Goal: Task Accomplishment & Management: Manage account settings

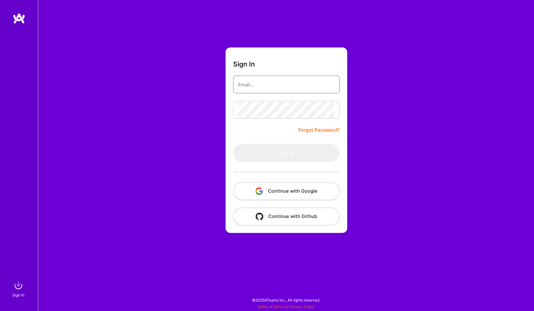
drag, startPoint x: 0, startPoint y: 0, endPoint x: 266, endPoint y: 85, distance: 278.7
click at [266, 85] on input "email" at bounding box center [286, 85] width 96 height 16
type input "[PERSON_NAME][EMAIL_ADDRESS][PERSON_NAME][DOMAIN_NAME]"
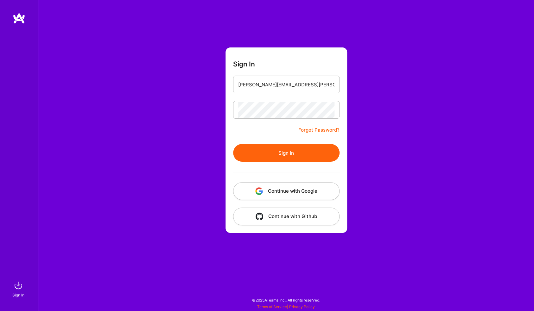
click at [233, 144] on button "Sign In" at bounding box center [286, 153] width 106 height 18
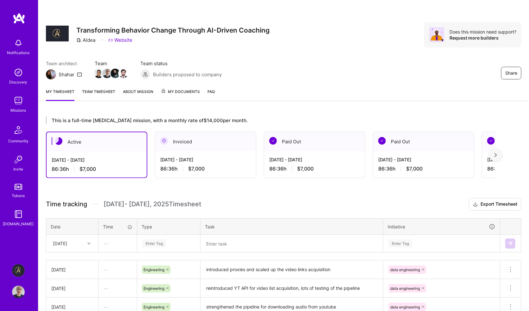
click at [312, 87] on div "My timesheet Team timesheet About Mission My Documents FAQ" at bounding box center [283, 92] width 490 height 18
click at [17, 101] on img at bounding box center [18, 100] width 13 height 13
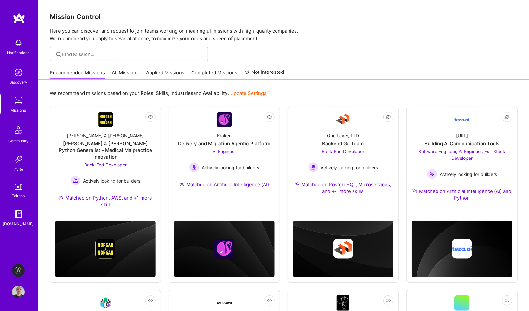
click at [167, 73] on link "Applied Missions" at bounding box center [165, 74] width 38 height 10
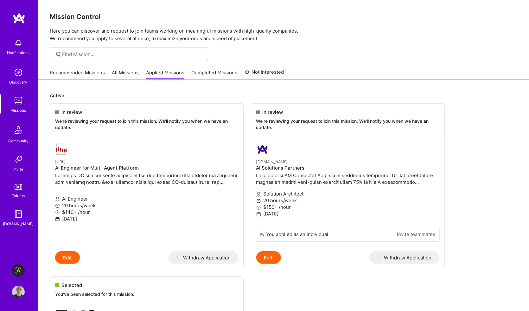
click at [86, 74] on link "Recommended Missions" at bounding box center [77, 74] width 55 height 10
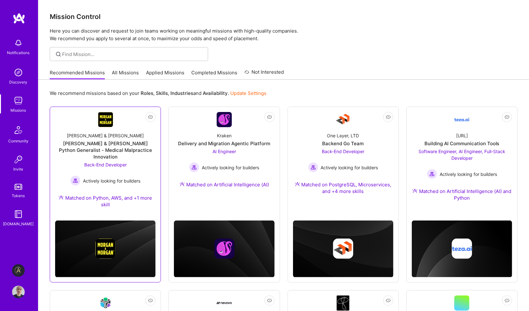
click at [105, 162] on span "Back-End Developer" at bounding box center [105, 164] width 42 height 5
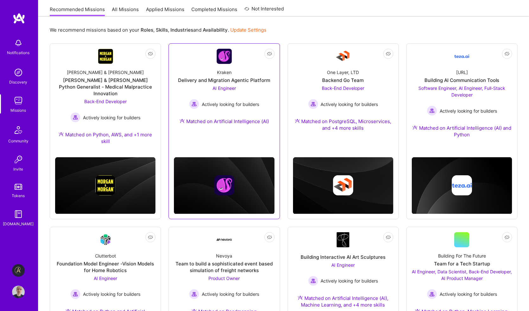
click at [221, 87] on span "AI Engineer" at bounding box center [223, 87] width 23 height 5
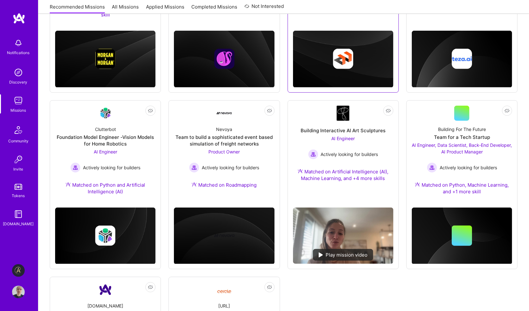
scroll to position [317, 0]
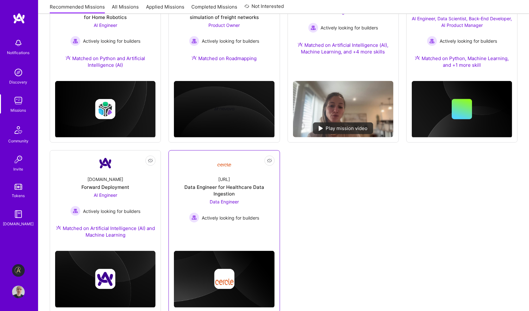
click at [229, 199] on span "Data Engineer" at bounding box center [224, 201] width 29 height 5
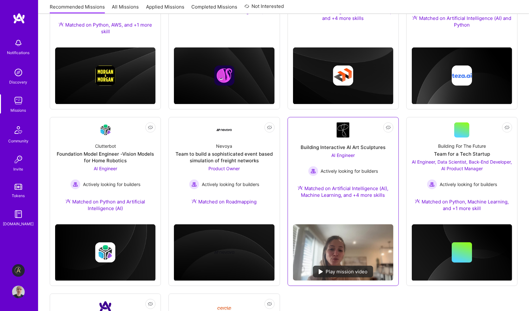
scroll to position [190, 0]
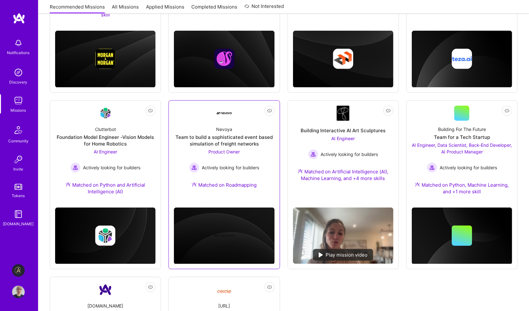
click at [233, 149] on span "Product Owner" at bounding box center [223, 151] width 31 height 5
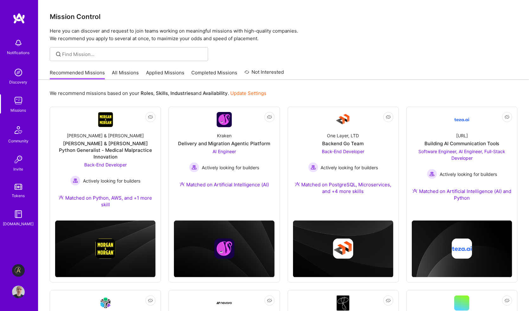
click at [251, 92] on link "Update Settings" at bounding box center [248, 93] width 36 height 6
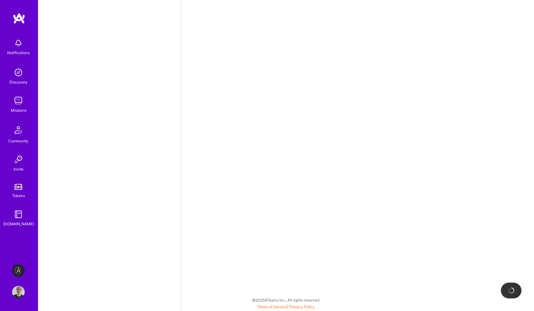
select select "GB"
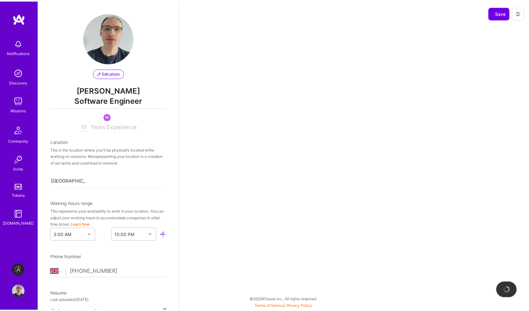
scroll to position [222, 0]
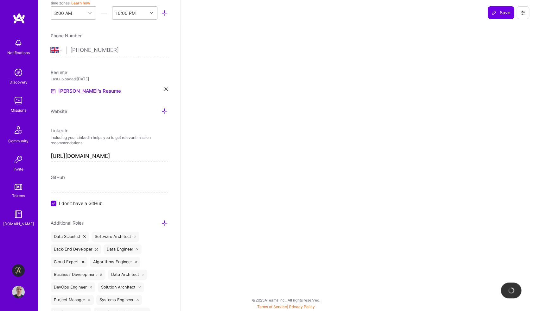
select select "Not Available"
select select "6 Months"
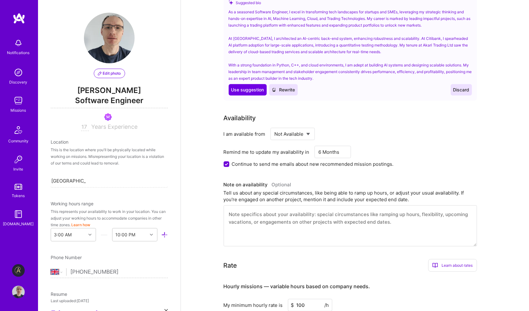
scroll to position [190, 0]
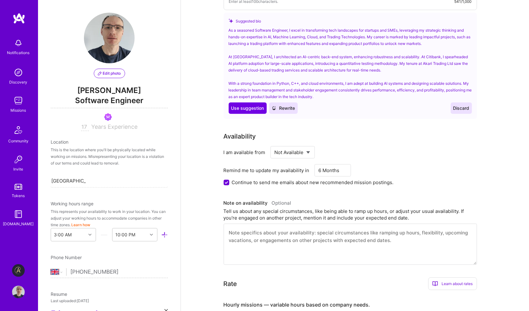
click at [285, 151] on select "Select... Right Now Future Date Not Available" at bounding box center [292, 152] width 36 height 16
click at [247, 152] on div "I am available from" at bounding box center [244, 152] width 42 height 7
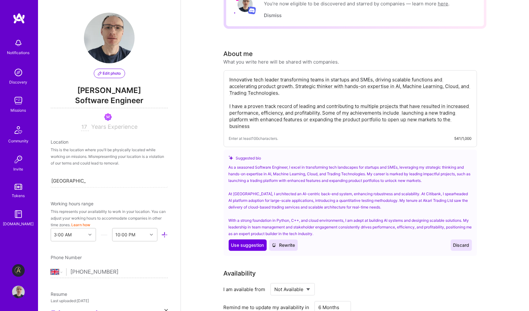
scroll to position [63, 0]
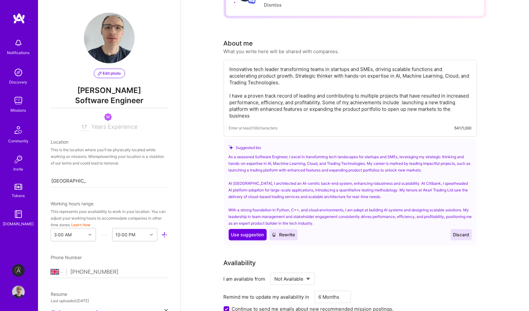
click at [293, 210] on div "As a seasoned Software Engineer, I excel in transforming tech landscapes for st…" at bounding box center [350, 190] width 243 height 73
click at [256, 234] on span "Use suggestion" at bounding box center [247, 235] width 33 height 6
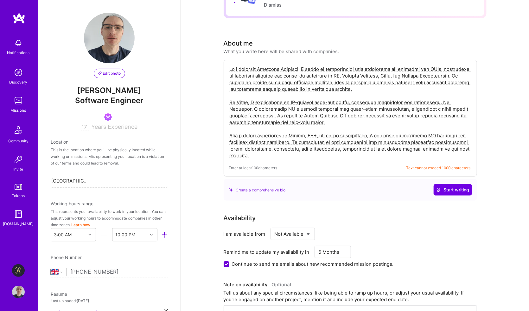
drag, startPoint x: 308, startPoint y: 135, endPoint x: 323, endPoint y: 134, distance: 14.6
click at [323, 134] on textarea at bounding box center [350, 112] width 242 height 94
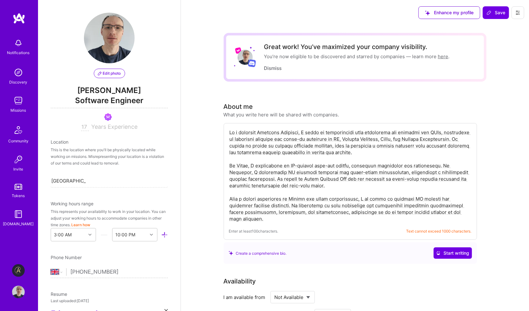
type textarea "As a seasoned Software Engineer, I excel in transforming tech landscapes for st…"
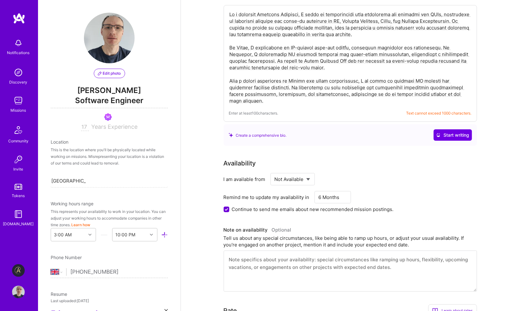
scroll to position [127, 0]
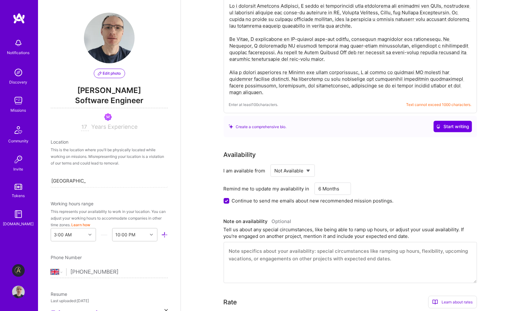
click at [296, 170] on select "Select... Right Now Future Date Not Available" at bounding box center [292, 171] width 36 height 16
select select "Right Now"
click at [274, 163] on select "Select... Right Now Future Date Not Available" at bounding box center [292, 171] width 36 height 16
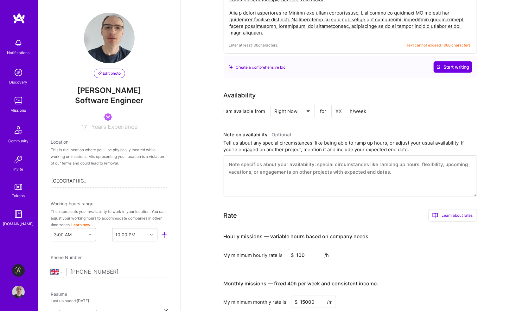
scroll to position [190, 0]
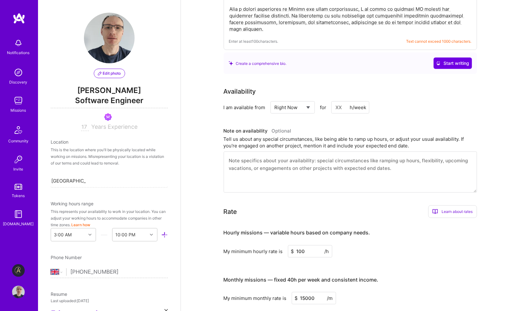
click at [343, 107] on input at bounding box center [350, 107] width 38 height 12
type input "20"
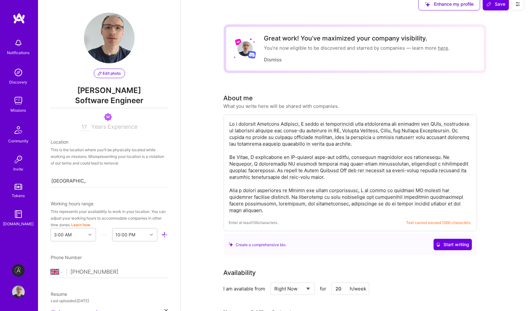
scroll to position [0, 0]
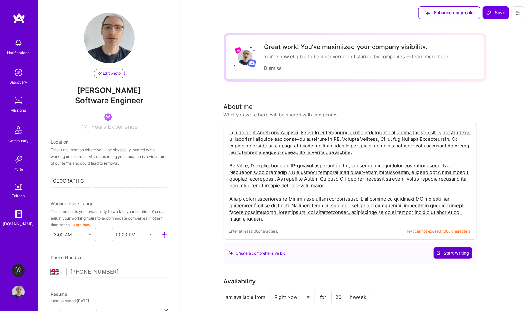
click at [464, 252] on span "Start writing" at bounding box center [452, 253] width 33 height 6
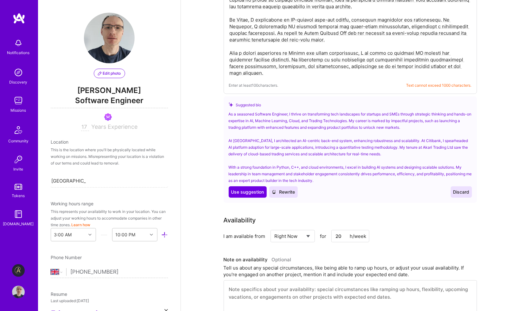
scroll to position [127, 0]
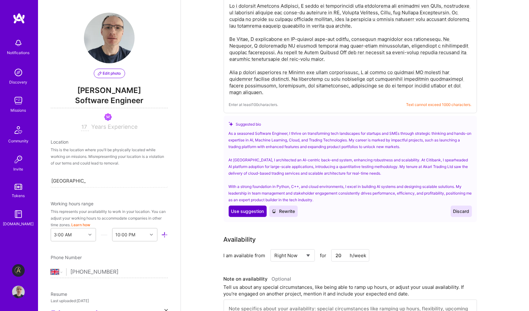
click at [242, 213] on span "Use suggestion" at bounding box center [247, 211] width 33 height 6
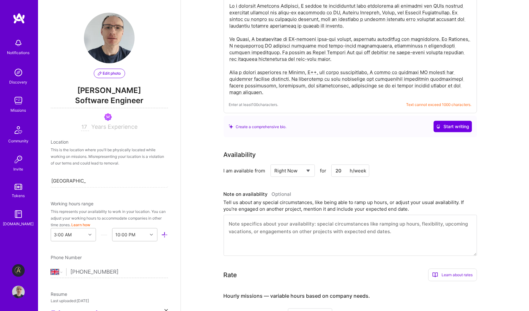
click at [322, 73] on textarea at bounding box center [350, 49] width 242 height 94
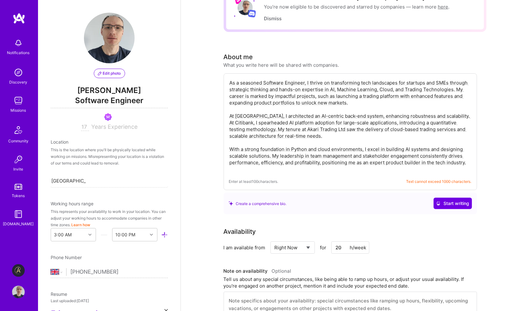
scroll to position [0, 0]
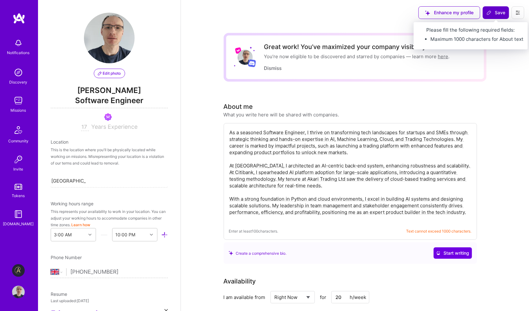
click at [495, 13] on span "Save" at bounding box center [495, 12] width 19 height 6
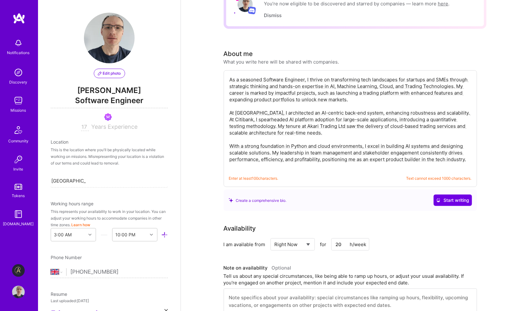
scroll to position [63, 0]
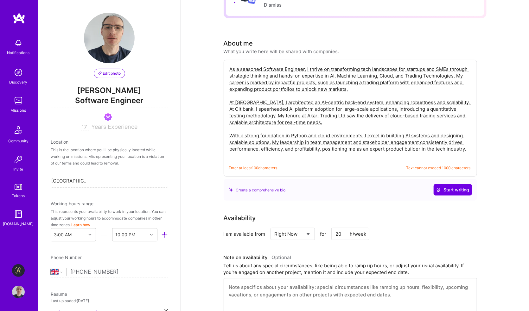
drag, startPoint x: 469, startPoint y: 150, endPoint x: 217, endPoint y: 131, distance: 253.0
click at [365, 135] on textarea at bounding box center [350, 112] width 242 height 94
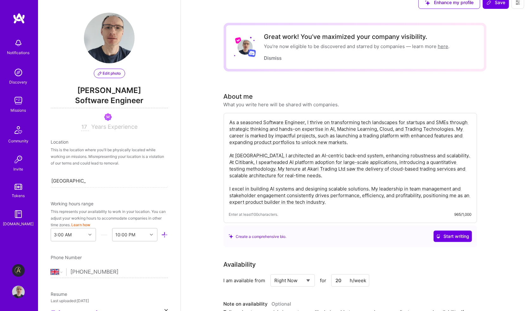
scroll to position [0, 0]
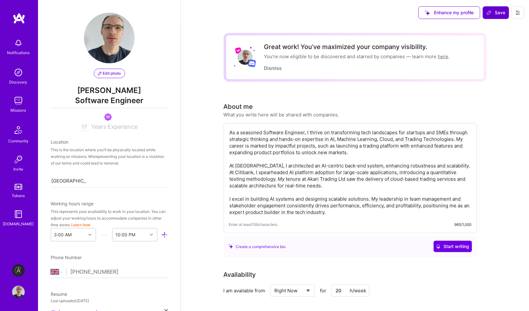
type textarea "As a seasoned Software Engineer, I thrive on transforming tech landscapes for s…"
click at [499, 11] on span "Save" at bounding box center [495, 12] width 19 height 6
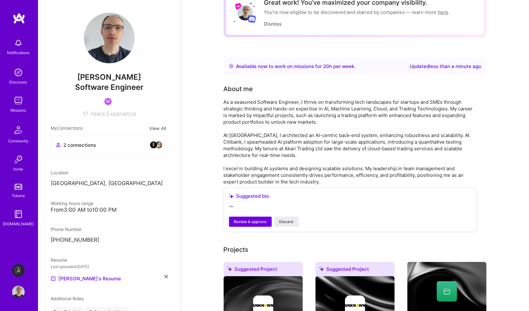
scroll to position [63, 0]
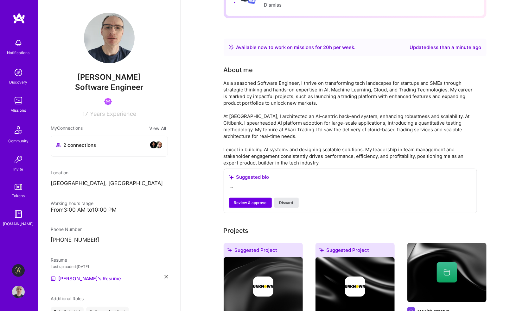
click at [292, 206] on button "Discard" at bounding box center [286, 203] width 24 height 10
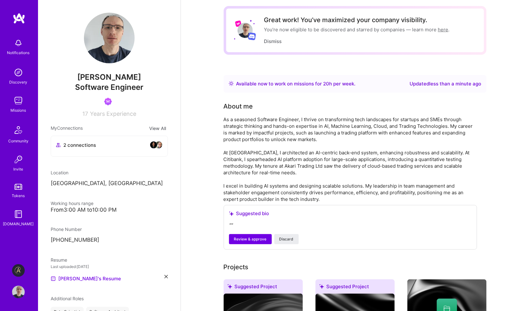
scroll to position [0, 0]
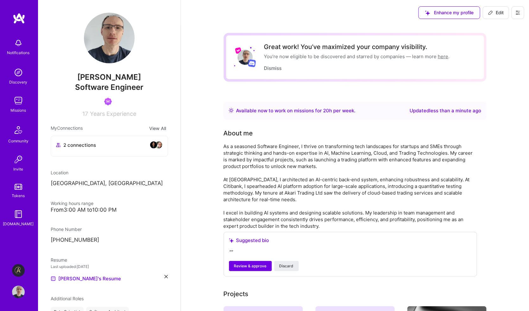
click at [445, 56] on link "here" at bounding box center [443, 56] width 10 height 6
click at [499, 12] on span "Edit" at bounding box center [496, 12] width 16 height 6
select select "GB"
select select "Right Now"
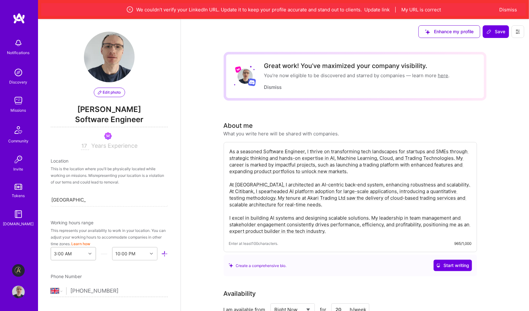
click at [87, 255] on div "3:00 AM" at bounding box center [73, 253] width 45 height 13
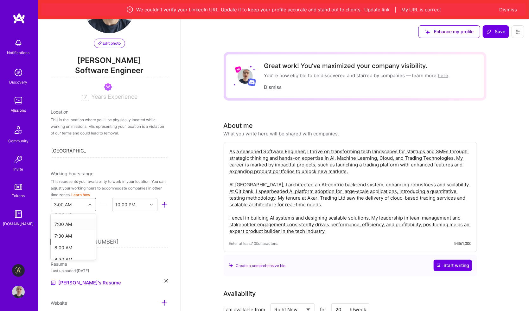
scroll to position [165, 0]
click at [73, 242] on div "8:00 AM" at bounding box center [73, 244] width 45 height 12
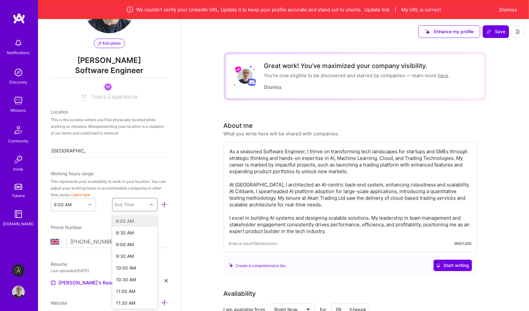
click at [147, 204] on div at bounding box center [152, 205] width 10 height 8
click at [128, 272] on div "9:00 PM" at bounding box center [134, 273] width 45 height 12
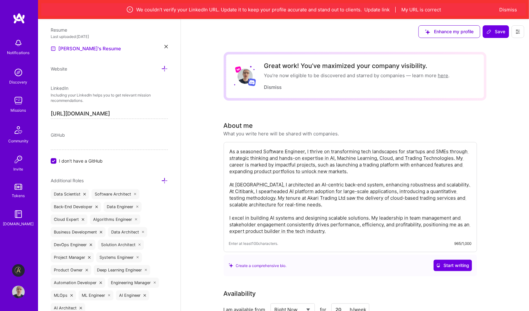
scroll to position [289, 0]
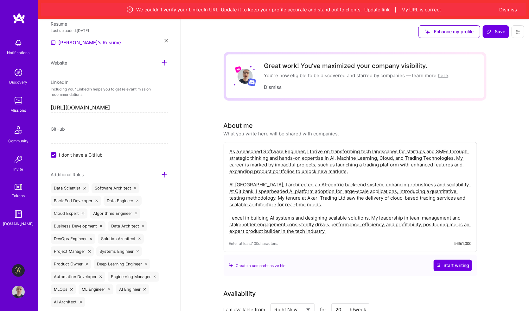
click at [149, 107] on input "[URL][DOMAIN_NAME]" at bounding box center [109, 108] width 117 height 10
click at [423, 7] on button "My URL is correct" at bounding box center [421, 9] width 40 height 7
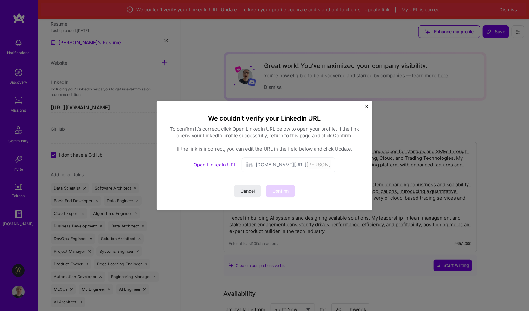
click at [282, 166] on span "[DOMAIN_NAME][URL]" at bounding box center [281, 164] width 51 height 7
click at [225, 165] on link "Open LinkedIn URL" at bounding box center [215, 165] width 43 height 6
click at [290, 190] on button "Confirm" at bounding box center [280, 191] width 29 height 13
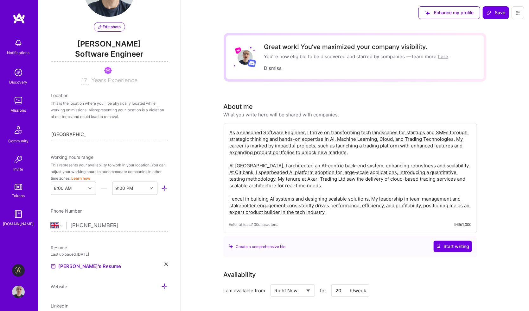
scroll to position [36, 0]
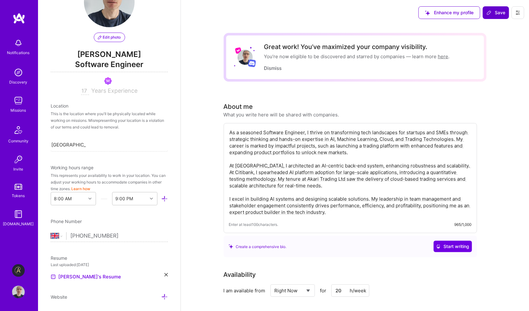
click at [495, 15] on span "Save" at bounding box center [495, 12] width 19 height 6
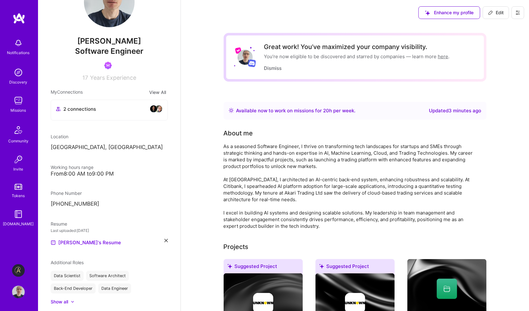
click at [18, 269] on img at bounding box center [18, 270] width 13 height 13
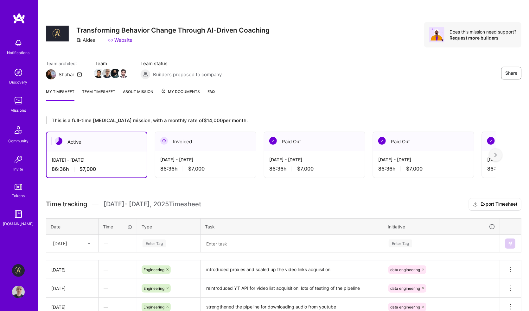
click at [165, 187] on div "This is a full-time [MEDICAL_DATA] mission, with a monthly rate of $14,000 per …" at bounding box center [283, 237] width 490 height 256
click at [324, 21] on div "Share Transforming Behavior Change Through AI-Driven Coaching Aldea Website Doe…" at bounding box center [283, 41] width 490 height 83
click at [301, 66] on div "Team architect Shahar Team Team status Builders proposed to company Share" at bounding box center [283, 69] width 475 height 19
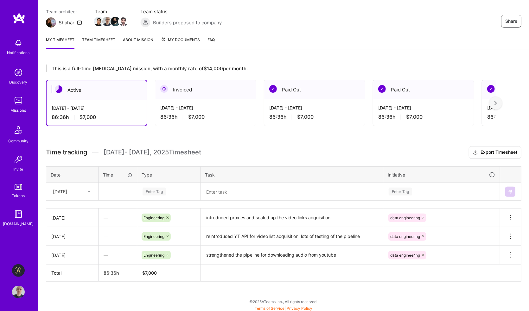
click at [166, 191] on div "Enter Tag" at bounding box center [168, 192] width 53 height 8
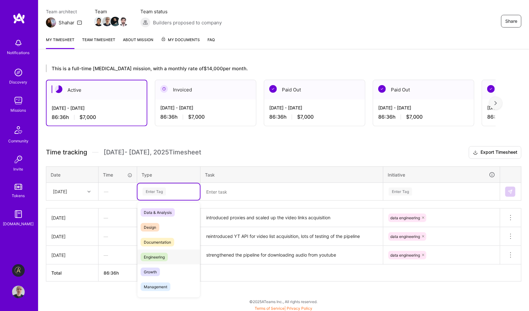
click at [165, 256] on span "Engineering" at bounding box center [154, 257] width 27 height 9
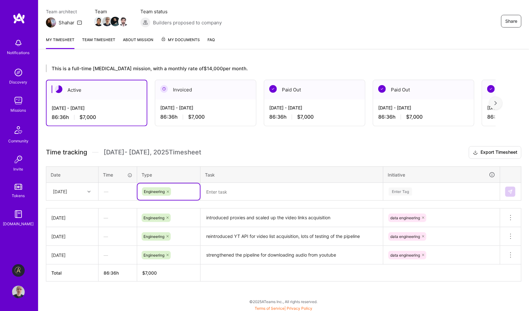
click at [411, 190] on div "Enter Tag" at bounding box center [441, 192] width 116 height 16
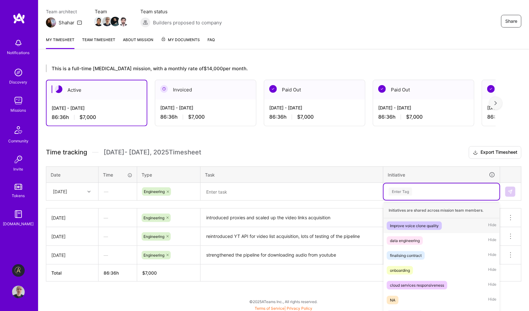
scroll to position [72, 0]
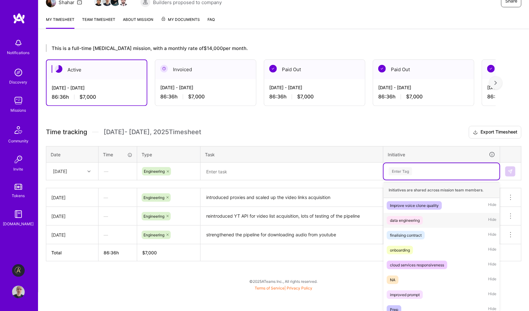
click at [415, 222] on div "data engineering" at bounding box center [405, 220] width 30 height 7
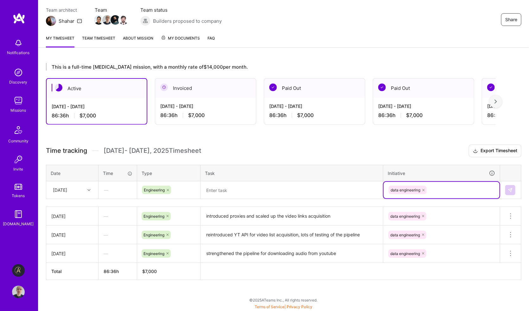
scroll to position [52, 0]
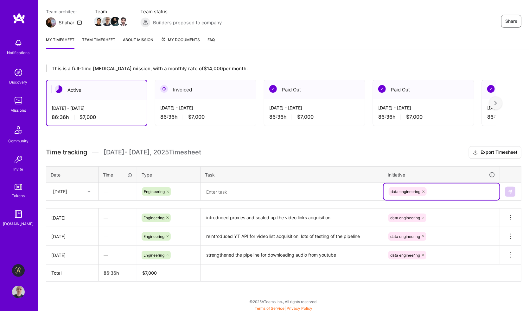
click at [255, 193] on textarea at bounding box center [291, 192] width 181 height 16
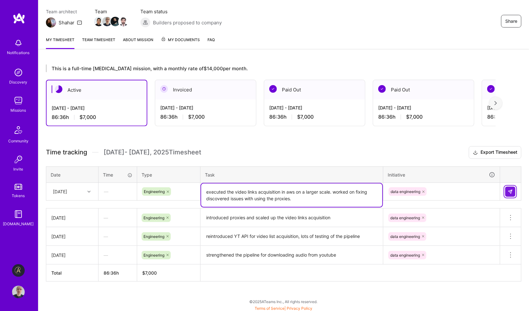
type textarea "executed the video links acquisition in aws on a larger scale. worked on fixing…"
click at [510, 193] on img at bounding box center [509, 191] width 5 height 5
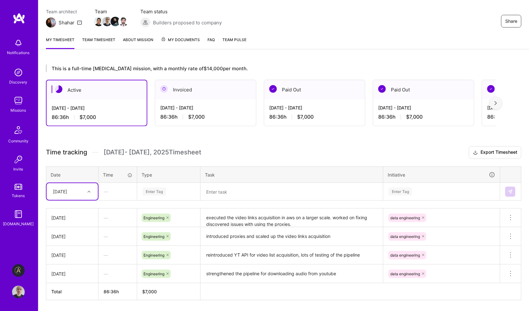
scroll to position [0, 0]
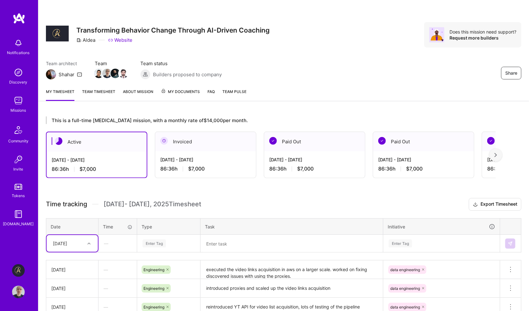
click at [354, 34] on div "Share Transforming Behavior Change Through AI-Driven Coaching Aldea Website Doe…" at bounding box center [283, 34] width 475 height 25
